Goal: Navigation & Orientation: Go to known website

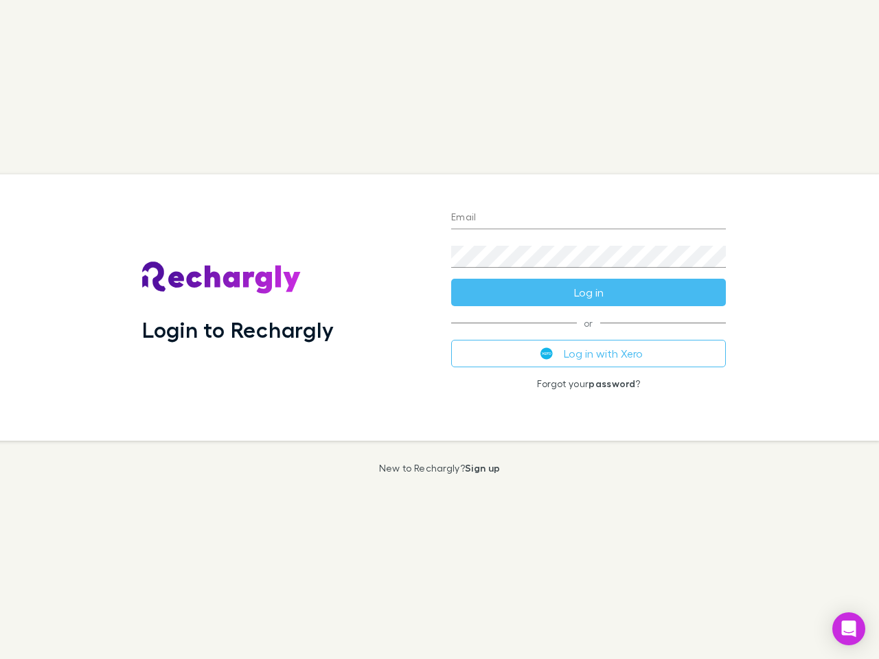
click at [439, 330] on div "Login to Rechargly" at bounding box center [285, 307] width 309 height 266
click at [588, 218] on input "Email" at bounding box center [588, 218] width 275 height 22
click at [588, 292] on form "Email Password Log in" at bounding box center [588, 251] width 275 height 110
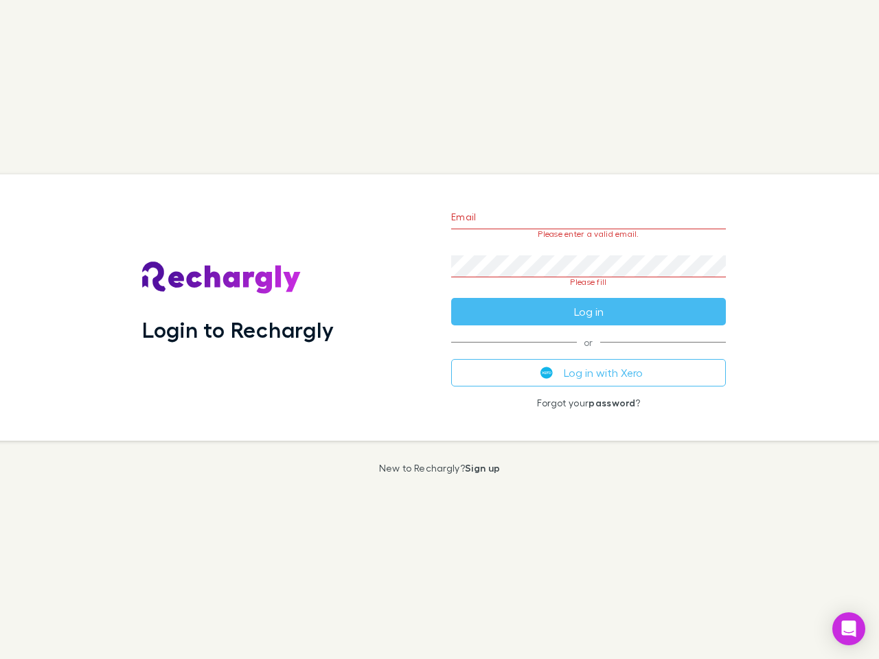
click at [588, 354] on div "Email Please enter a valid email. Password Please fill Log in or Log in with Xe…" at bounding box center [588, 307] width 297 height 266
click at [849, 629] on icon "Open Intercom Messenger" at bounding box center [849, 629] width 14 height 16
